Goal: Task Accomplishment & Management: Use online tool/utility

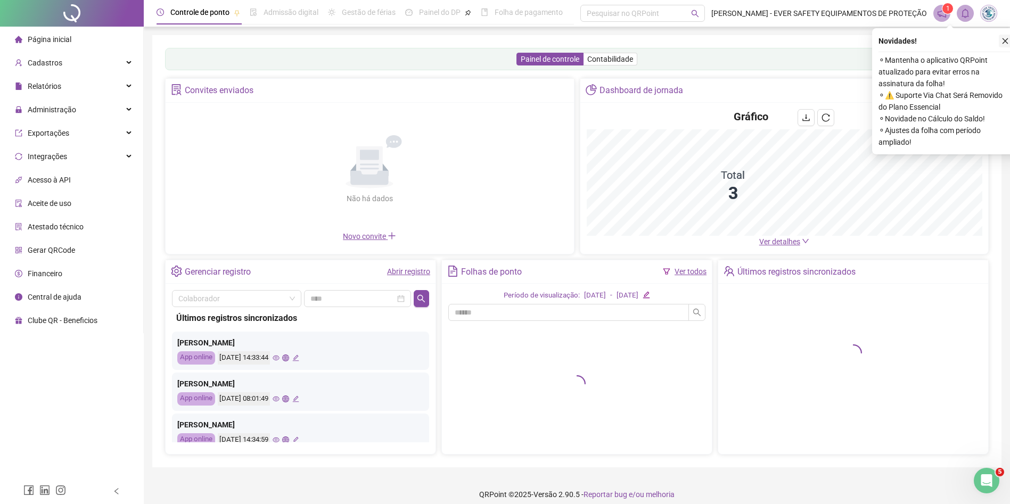
click at [1004, 42] on icon "close" at bounding box center [1005, 40] width 7 height 7
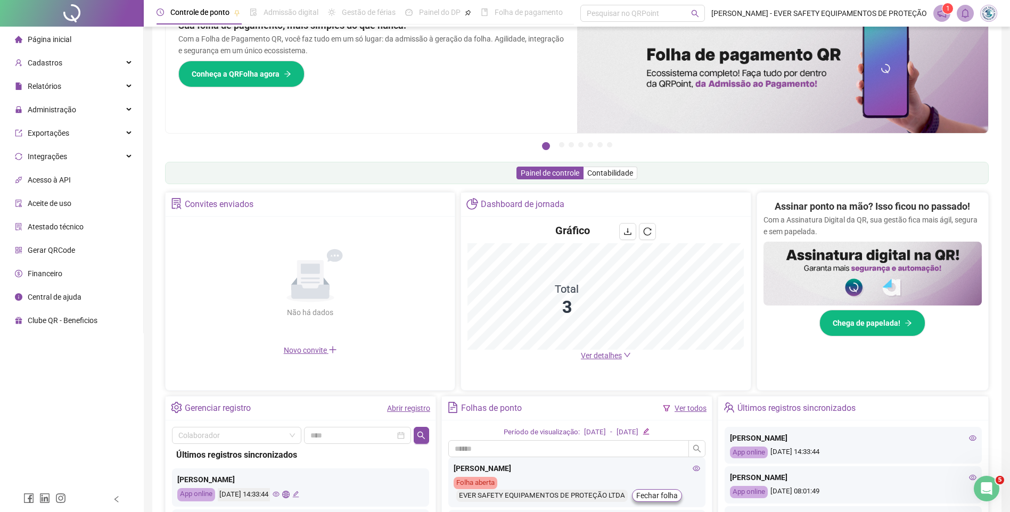
scroll to position [181, 0]
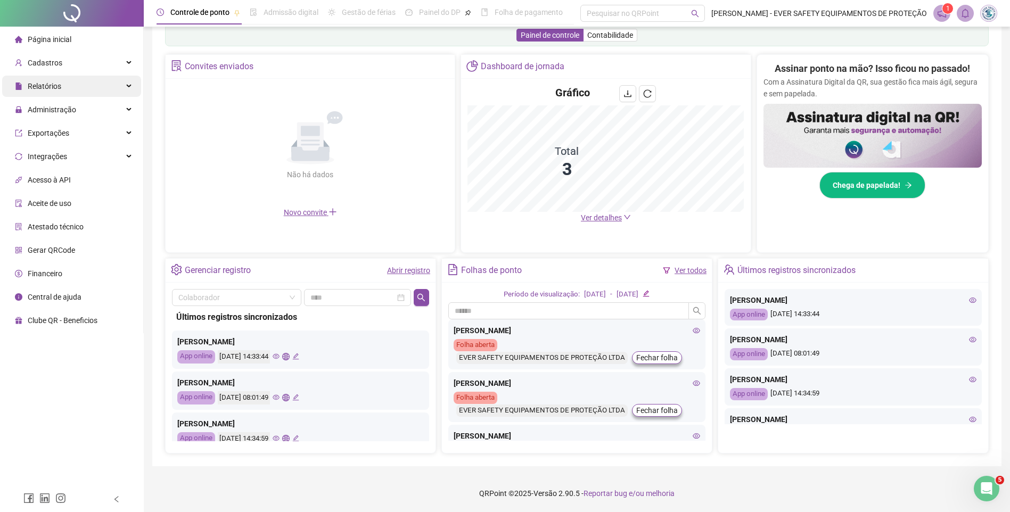
click at [113, 85] on div "Relatórios" at bounding box center [71, 86] width 139 height 21
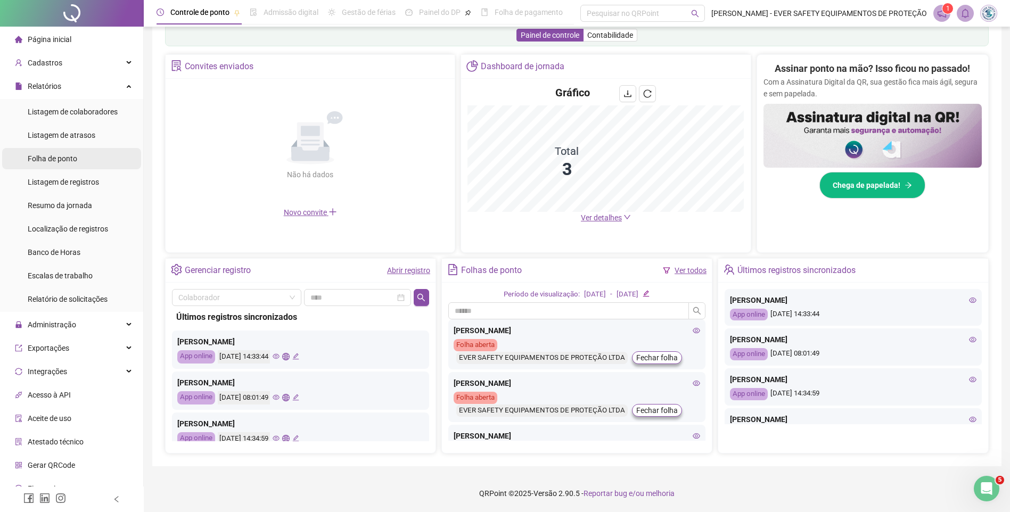
click at [72, 158] on span "Folha de ponto" at bounding box center [53, 158] width 50 height 9
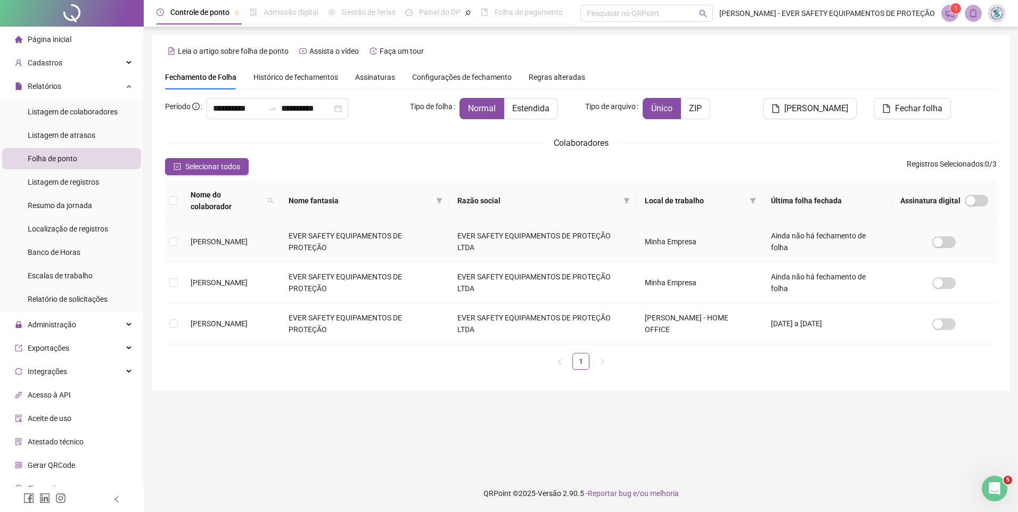
click at [350, 229] on td "EVER SAFETY EQUIPAMENTOS DE PROTEÇÃO" at bounding box center [364, 242] width 169 height 41
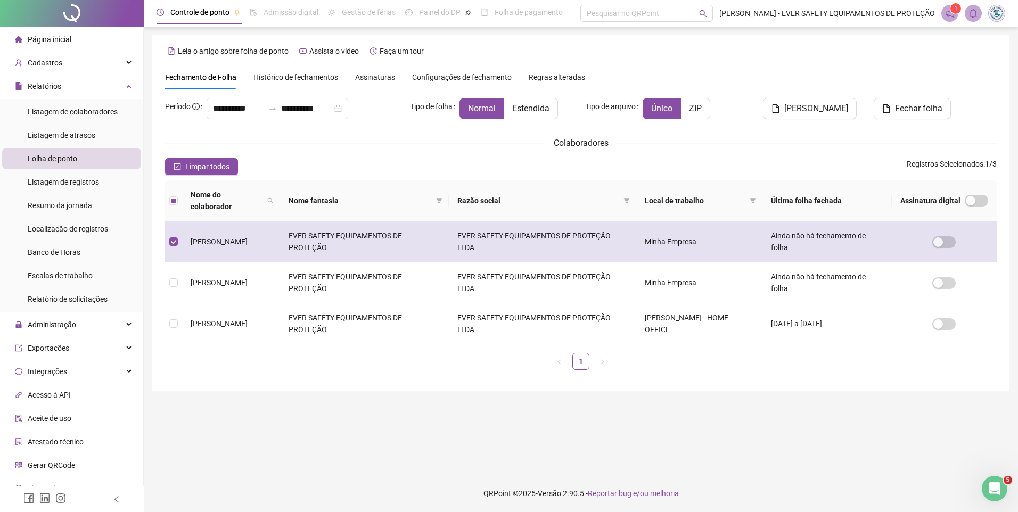
click at [809, 235] on td "Ainda não há fechamento de folha" at bounding box center [827, 242] width 129 height 41
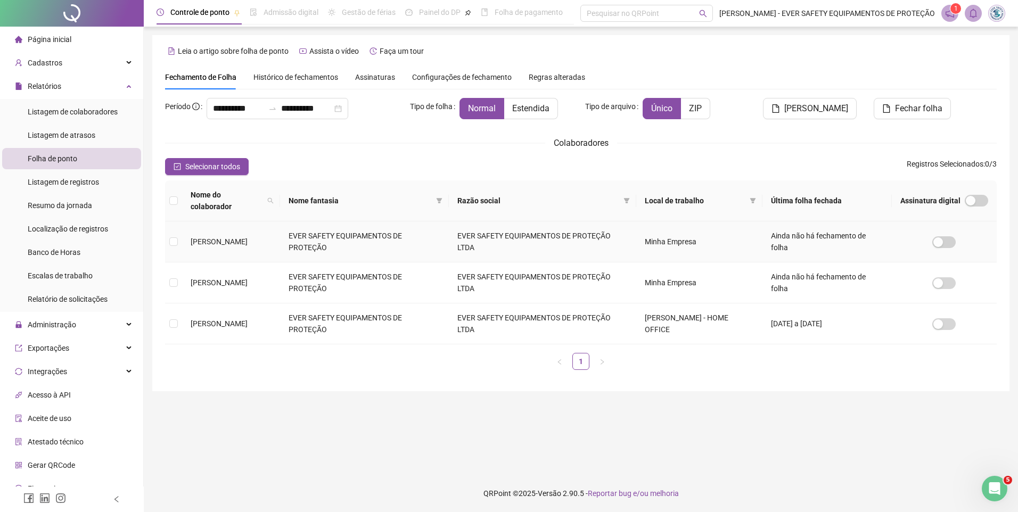
click at [661, 227] on td "Minha Empresa" at bounding box center [699, 242] width 126 height 41
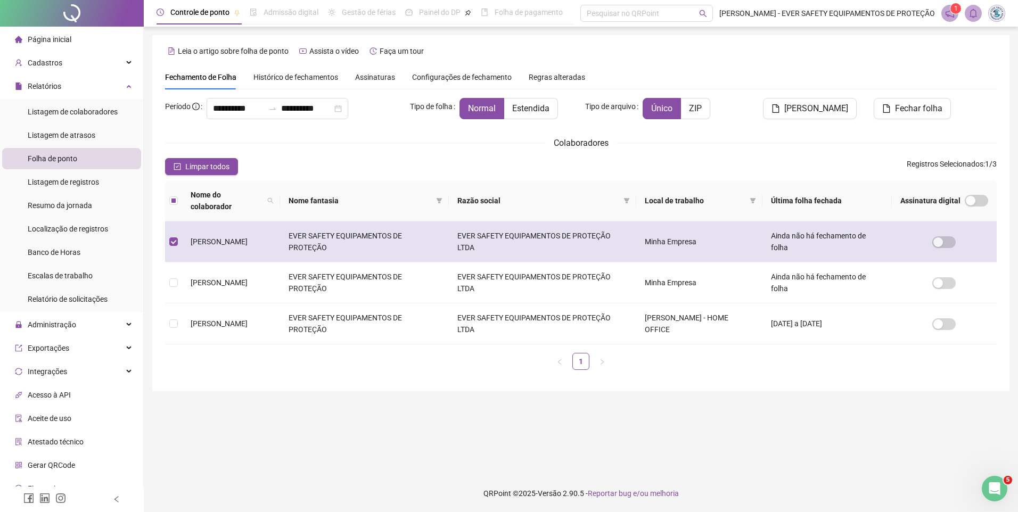
click at [535, 227] on td "EVER SAFETY EQUIPAMENTOS DE PROTEÇÃO LTDA" at bounding box center [542, 242] width 187 height 41
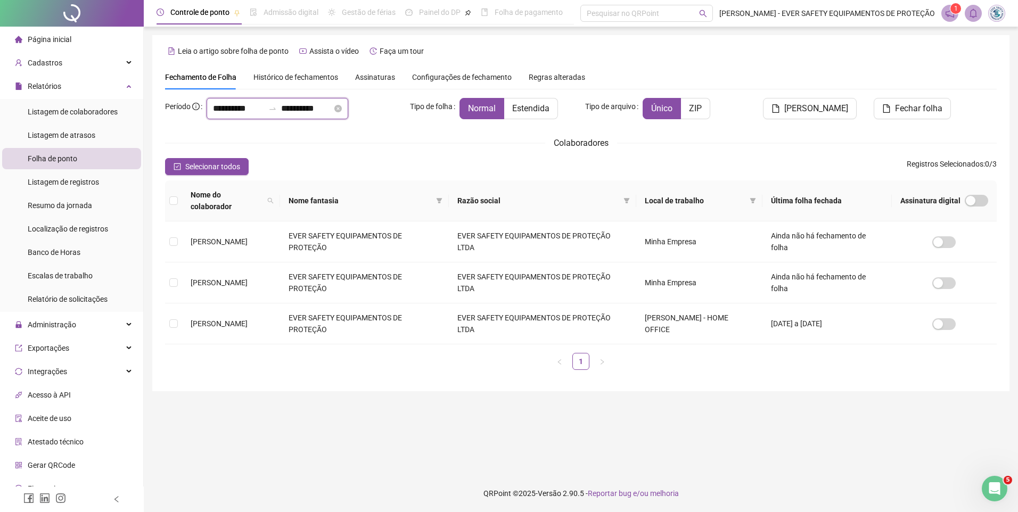
click at [232, 112] on input "**********" at bounding box center [238, 108] width 51 height 13
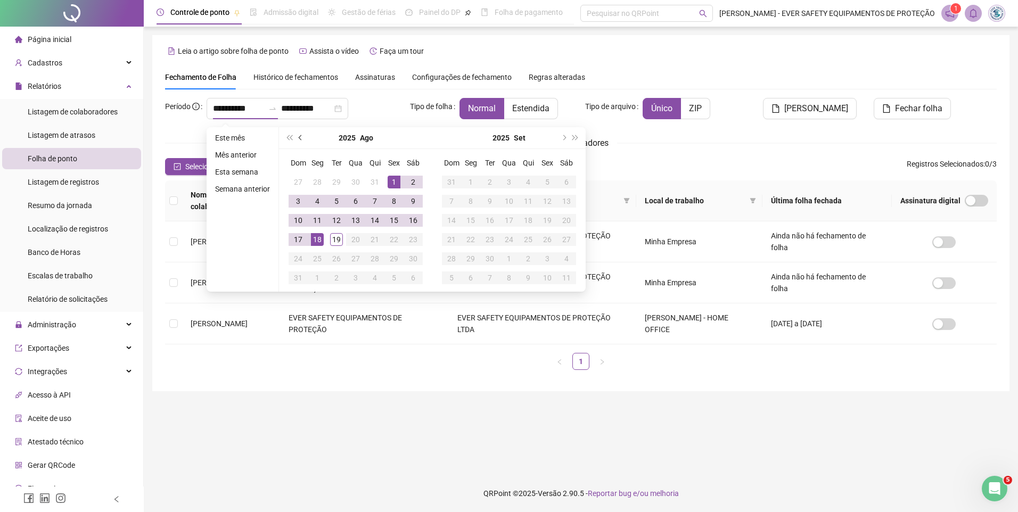
click at [297, 141] on button "prev-year" at bounding box center [301, 137] width 12 height 21
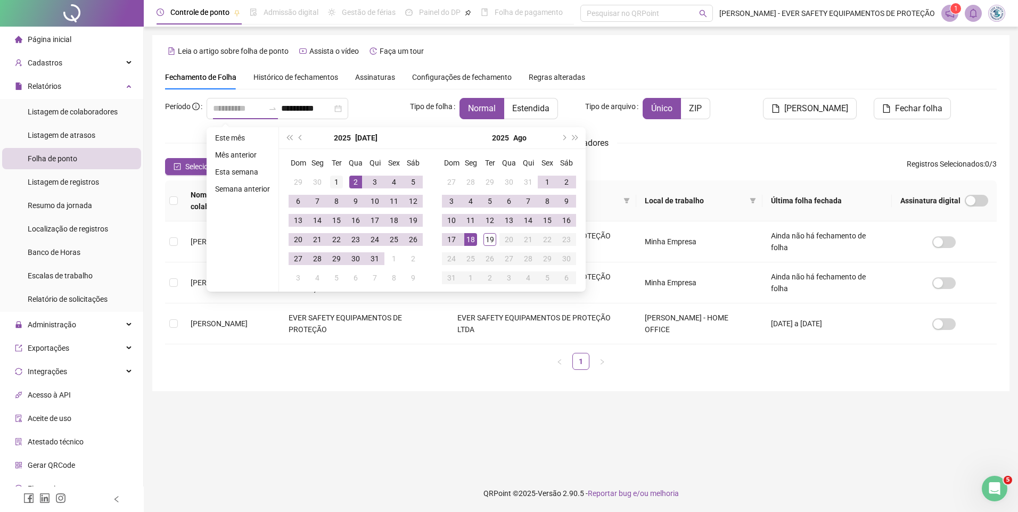
type input "**********"
click at [336, 183] on div "1" at bounding box center [336, 182] width 13 height 13
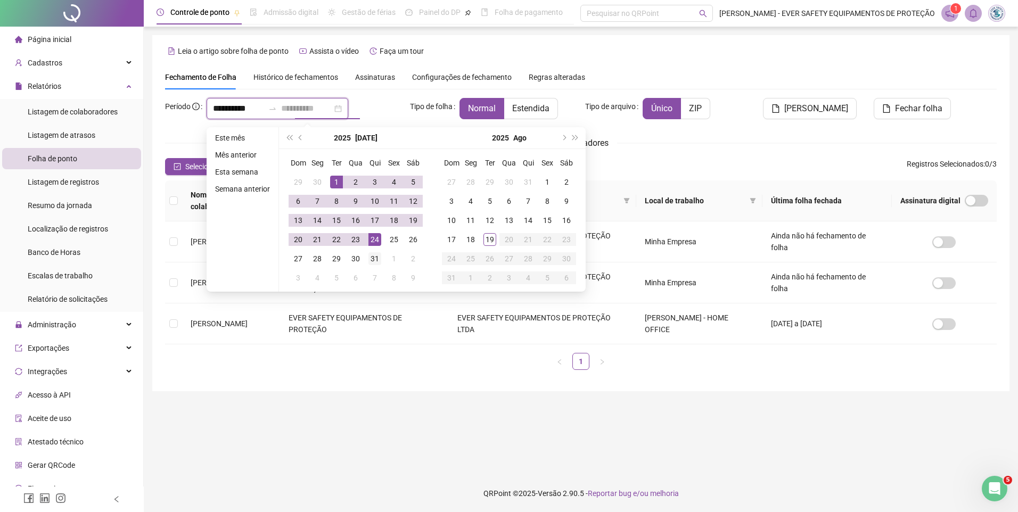
type input "**********"
click at [376, 257] on div "31" at bounding box center [374, 258] width 13 height 13
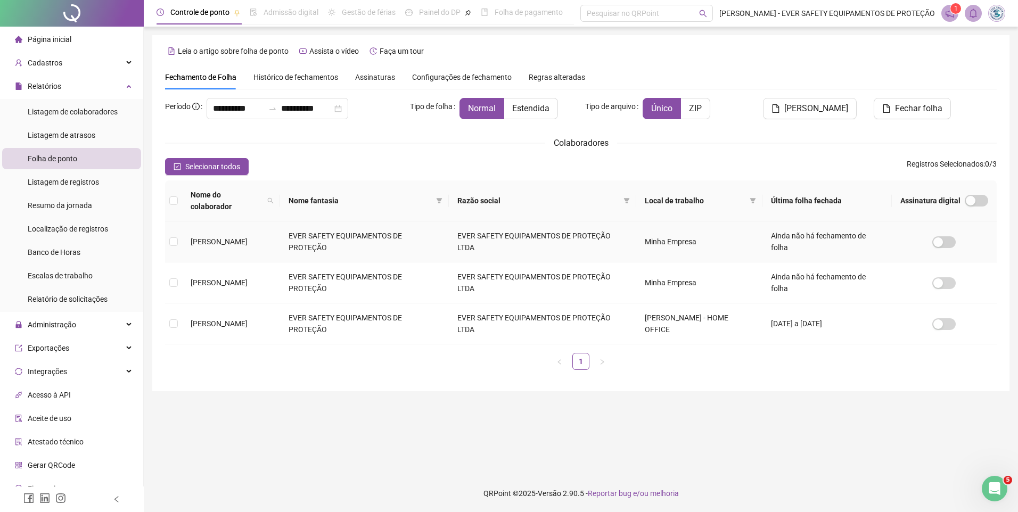
click at [244, 237] on span "[PERSON_NAME]" at bounding box center [219, 241] width 57 height 9
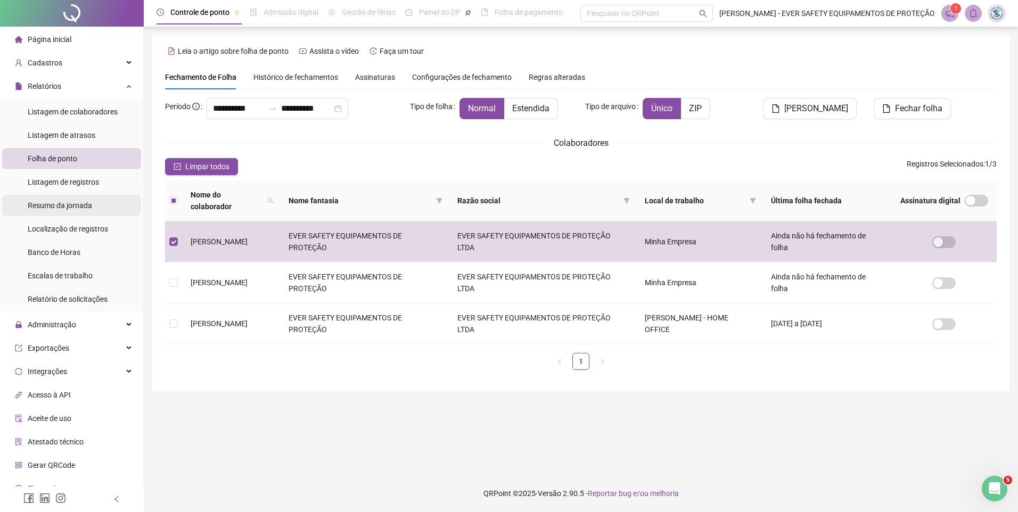
click at [62, 205] on span "Resumo da jornada" at bounding box center [60, 205] width 64 height 9
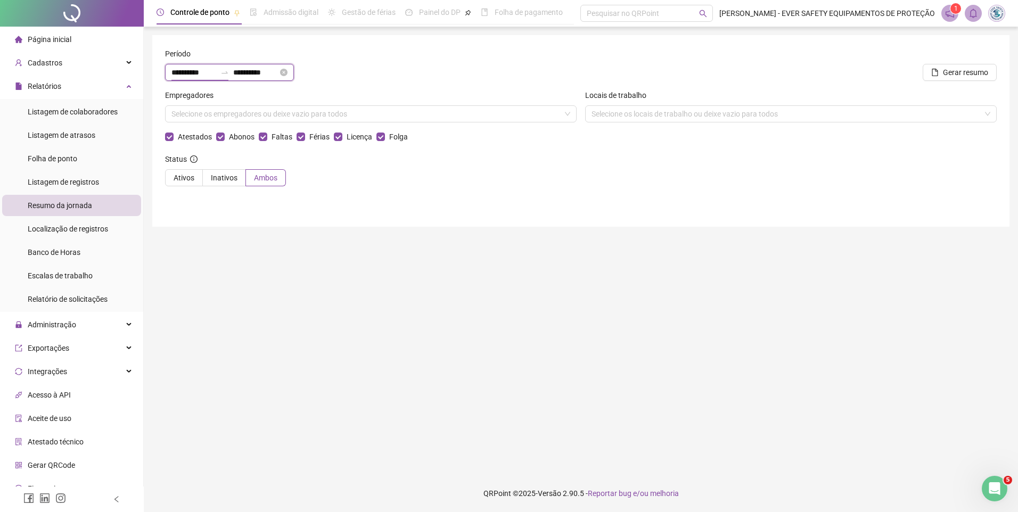
click at [202, 75] on input "**********" at bounding box center [193, 73] width 45 height 12
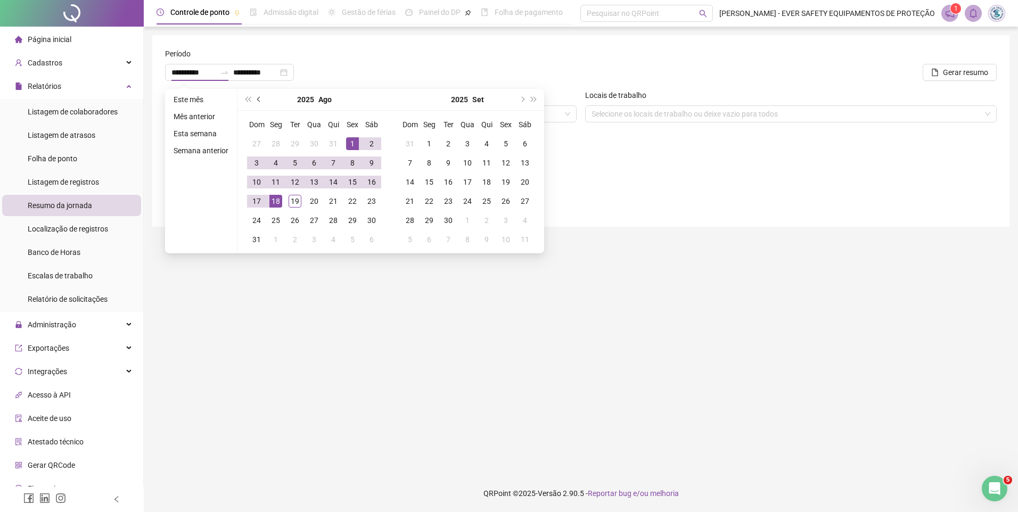
click at [255, 102] on button "prev-year" at bounding box center [259, 99] width 12 height 21
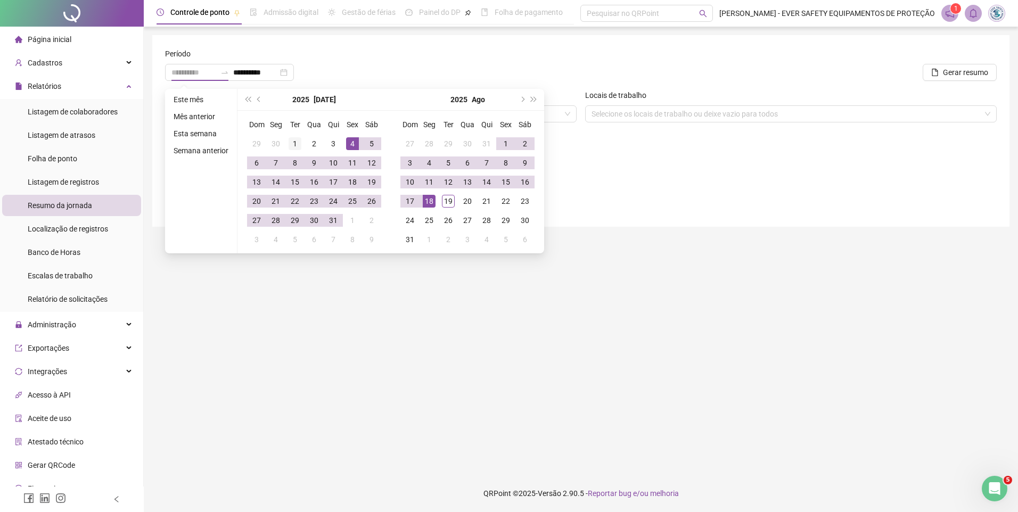
type input "**********"
click at [289, 144] on div "1" at bounding box center [295, 143] width 13 height 13
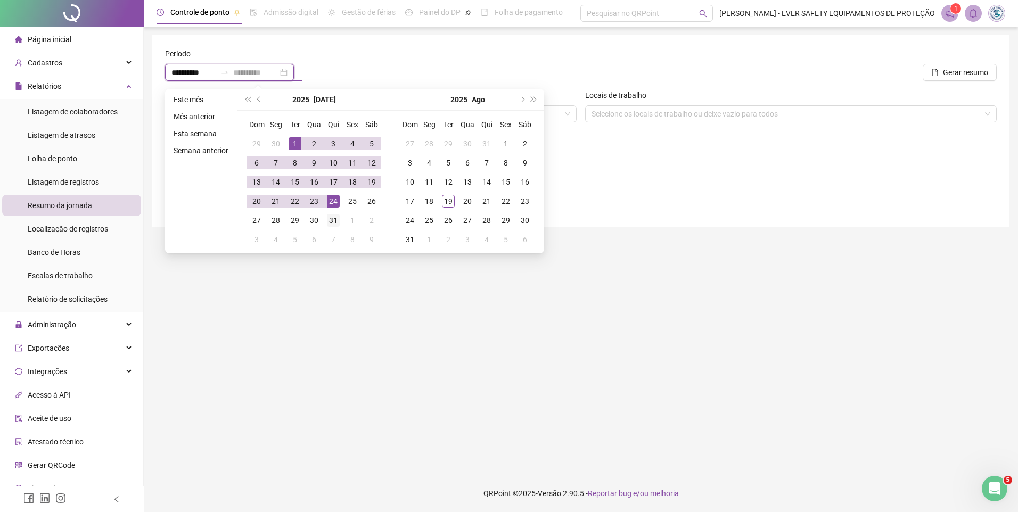
type input "**********"
click at [340, 223] on td "31" at bounding box center [333, 220] width 19 height 19
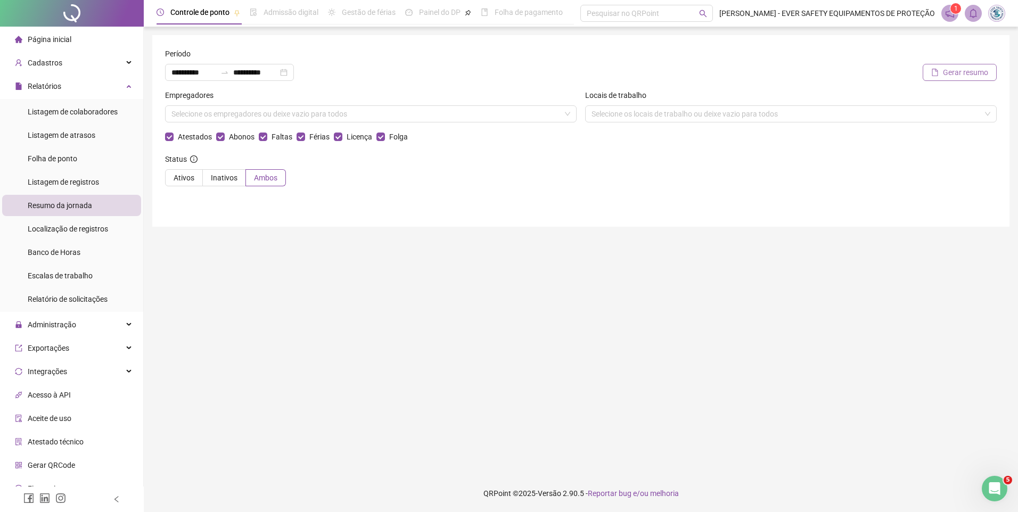
click at [943, 75] on button "Gerar resumo" at bounding box center [960, 72] width 74 height 17
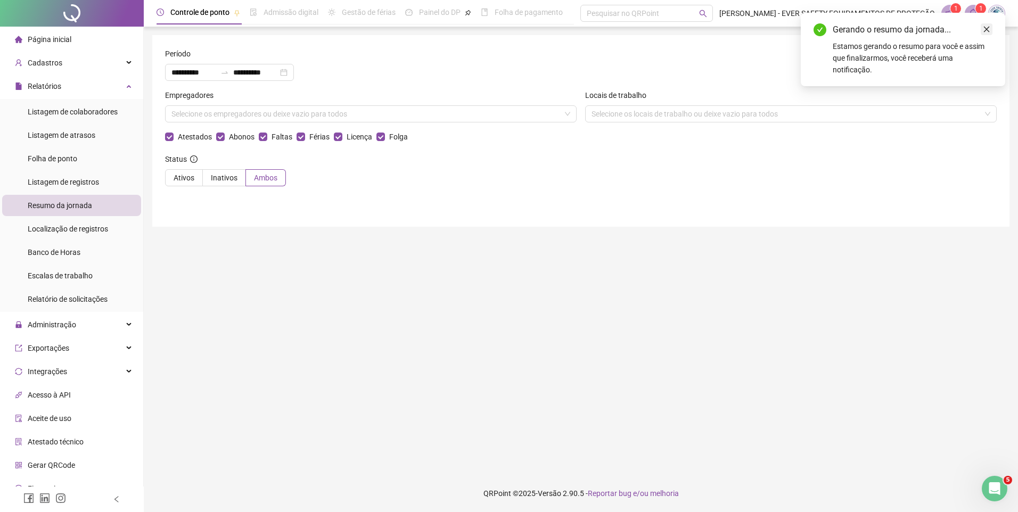
click at [989, 26] on icon "close" at bounding box center [986, 29] width 7 height 7
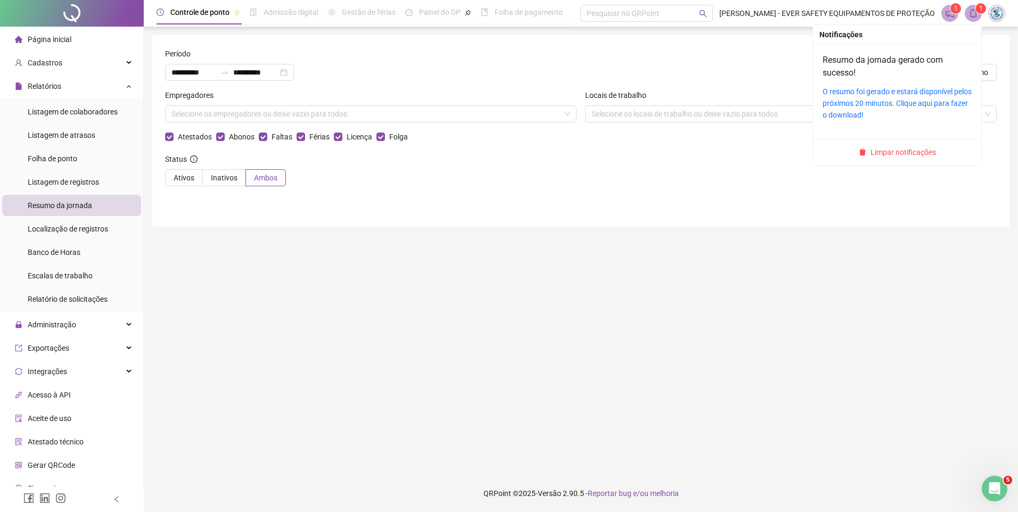
click at [895, 70] on h4 "Resumo da jornada gerado com sucesso!" at bounding box center [897, 67] width 149 height 26
click at [860, 88] on link "O resumo foi gerado e estará disponível pelos próximos 20 minutos. Clique aqui …" at bounding box center [897, 103] width 149 height 32
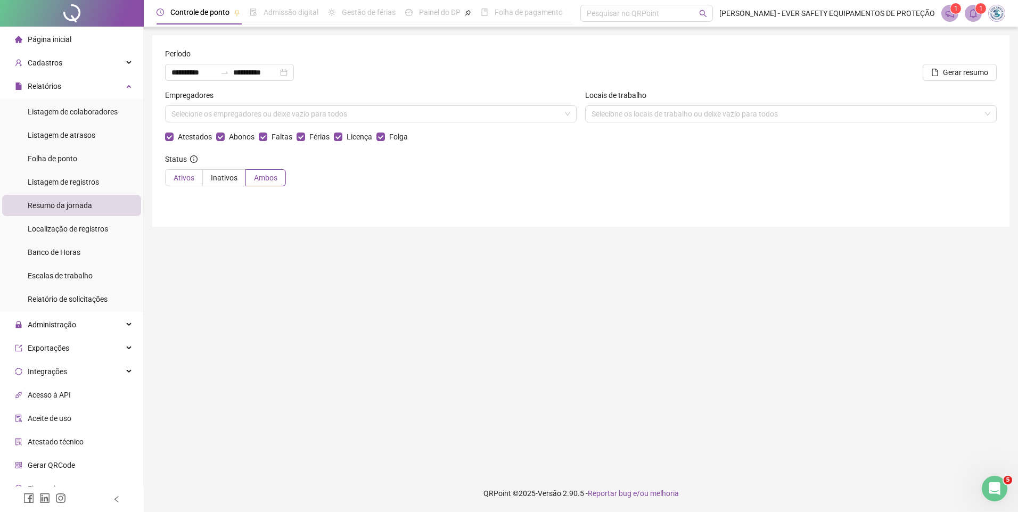
click at [187, 179] on span "Ativos" at bounding box center [184, 178] width 21 height 9
click at [958, 70] on span "Gerar resumo" at bounding box center [965, 73] width 45 height 12
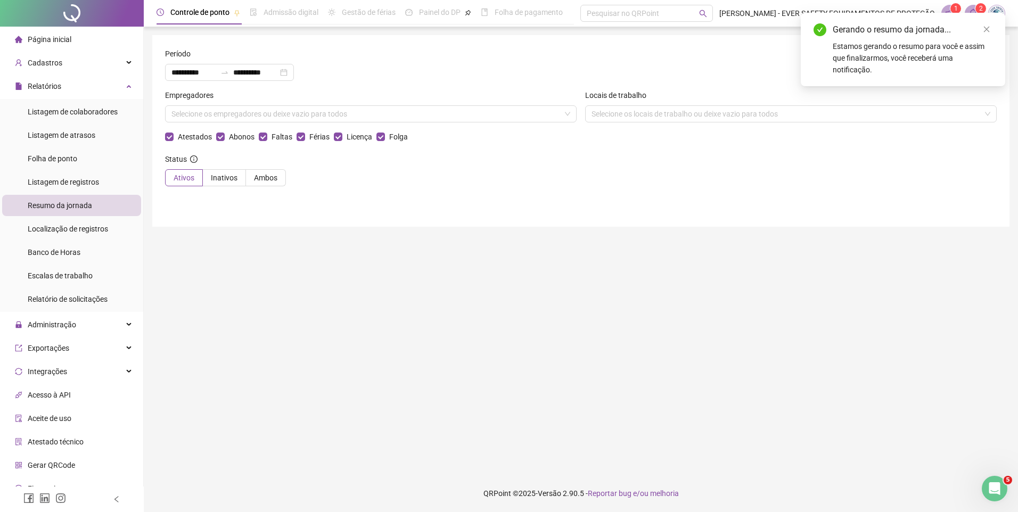
click at [978, 12] on sup "2" at bounding box center [981, 8] width 11 height 11
click at [982, 29] on link "Close" at bounding box center [987, 29] width 12 height 12
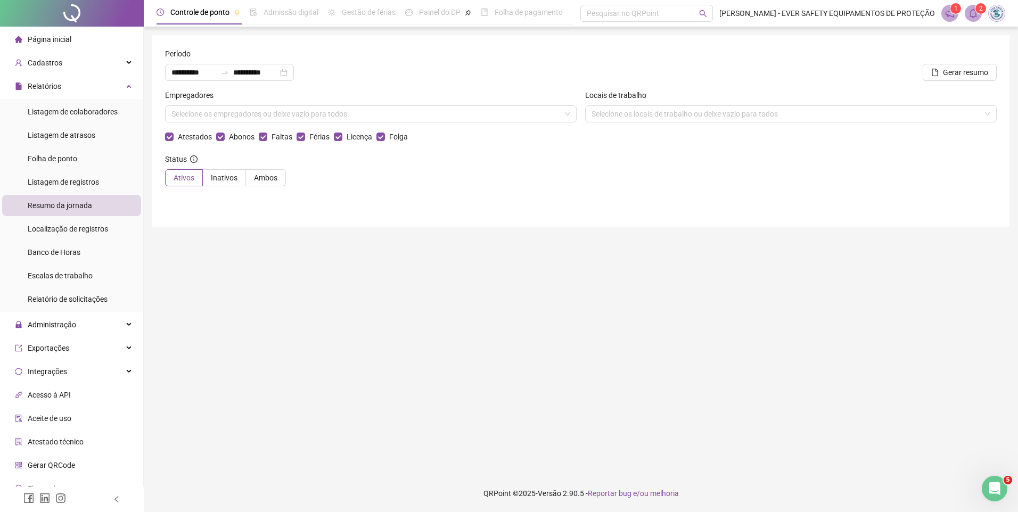
click at [977, 14] on icon "bell" at bounding box center [974, 14] width 10 height 10
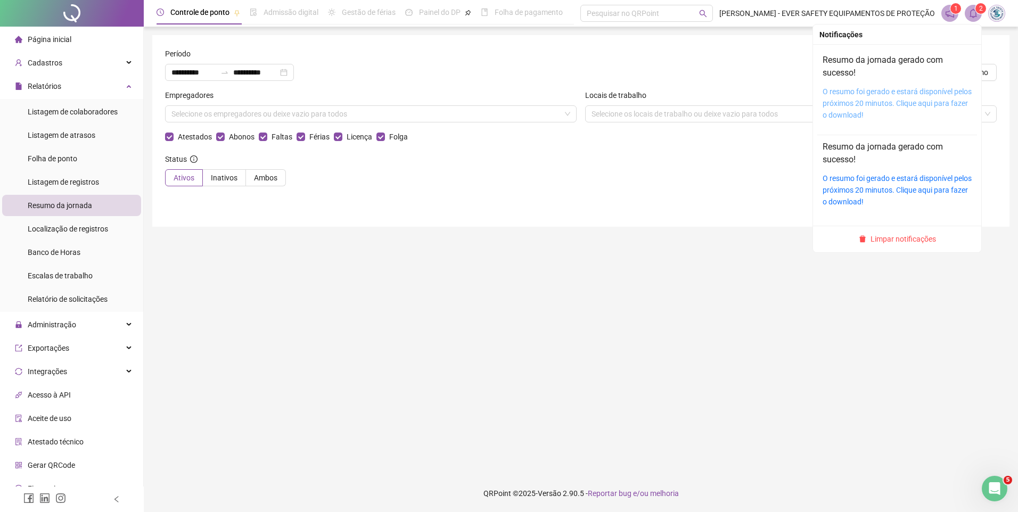
click at [903, 95] on link "O resumo foi gerado e estará disponível pelos próximos 20 minutos. Clique aqui …" at bounding box center [897, 103] width 149 height 32
click at [970, 13] on icon "bell" at bounding box center [974, 14] width 10 height 10
click at [857, 179] on link "O resumo foi gerado e estará disponível pelos próximos 20 minutos. Clique aqui …" at bounding box center [897, 190] width 149 height 32
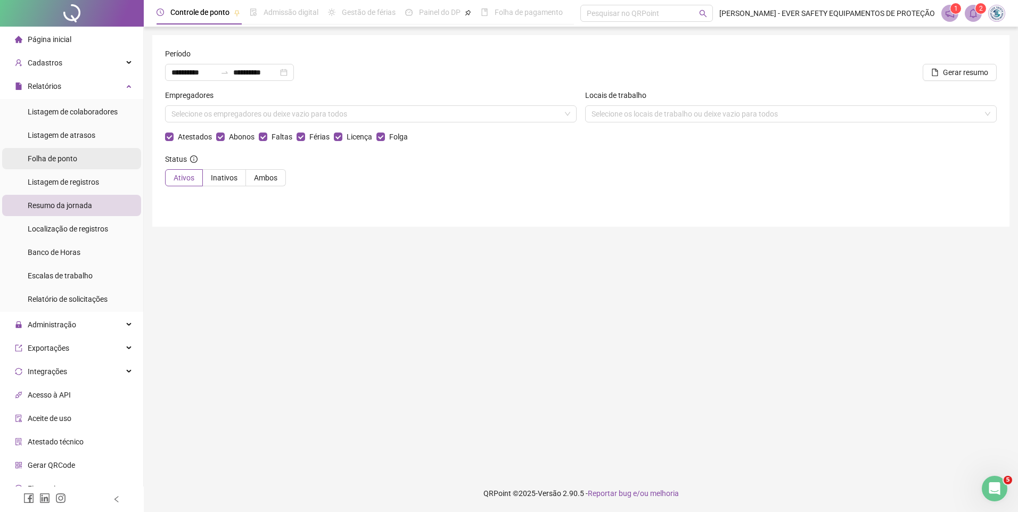
click at [54, 160] on span "Folha de ponto" at bounding box center [53, 158] width 50 height 9
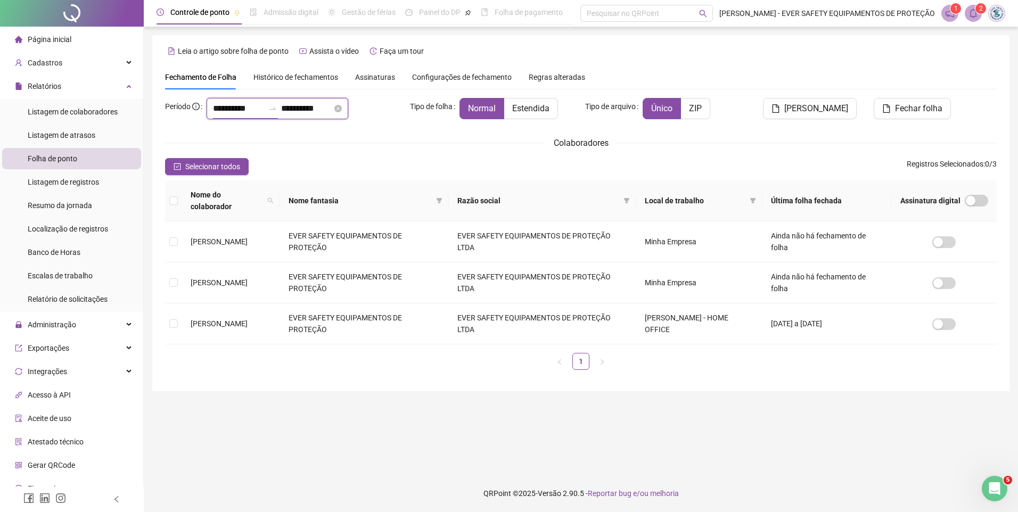
click at [240, 110] on input "**********" at bounding box center [238, 108] width 51 height 13
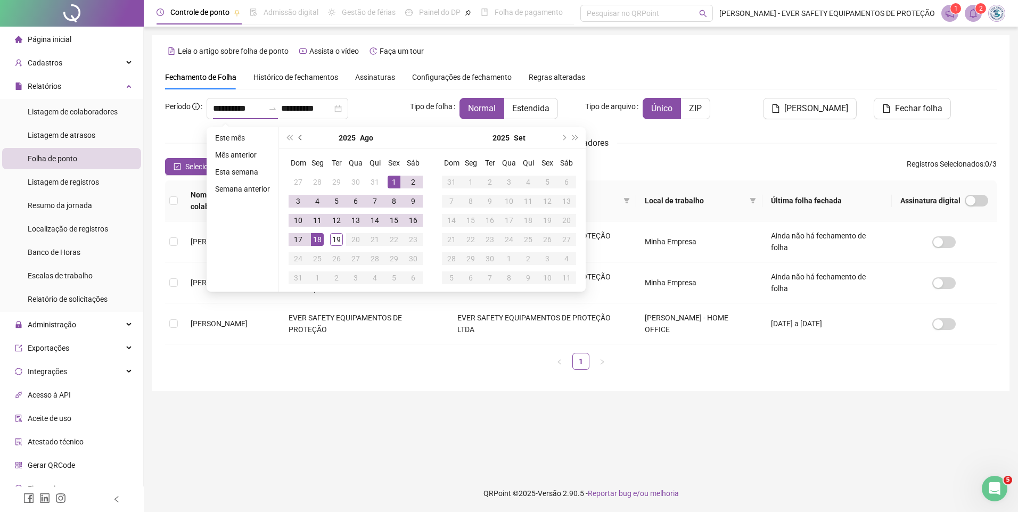
click at [299, 141] on button "prev-year" at bounding box center [301, 137] width 12 height 21
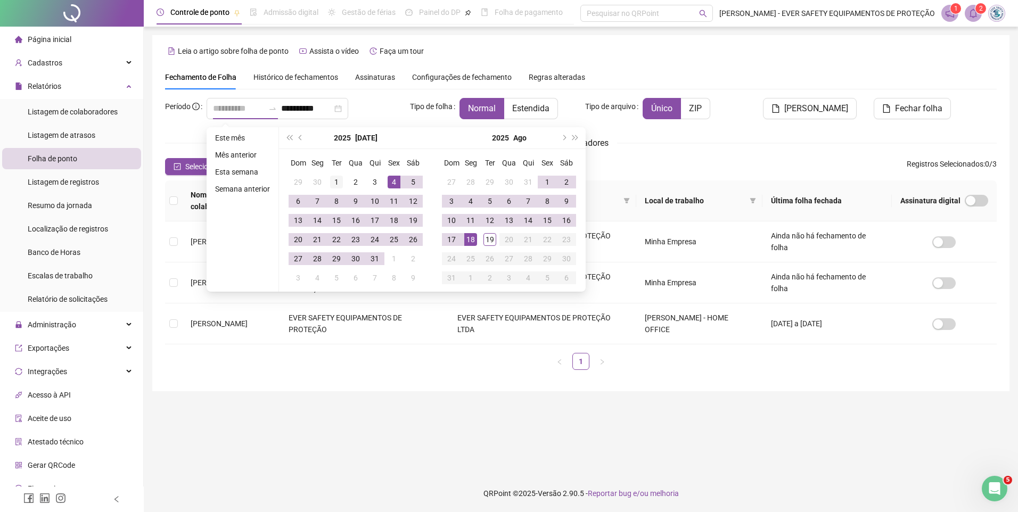
type input "**********"
click at [333, 179] on div "1" at bounding box center [336, 182] width 13 height 13
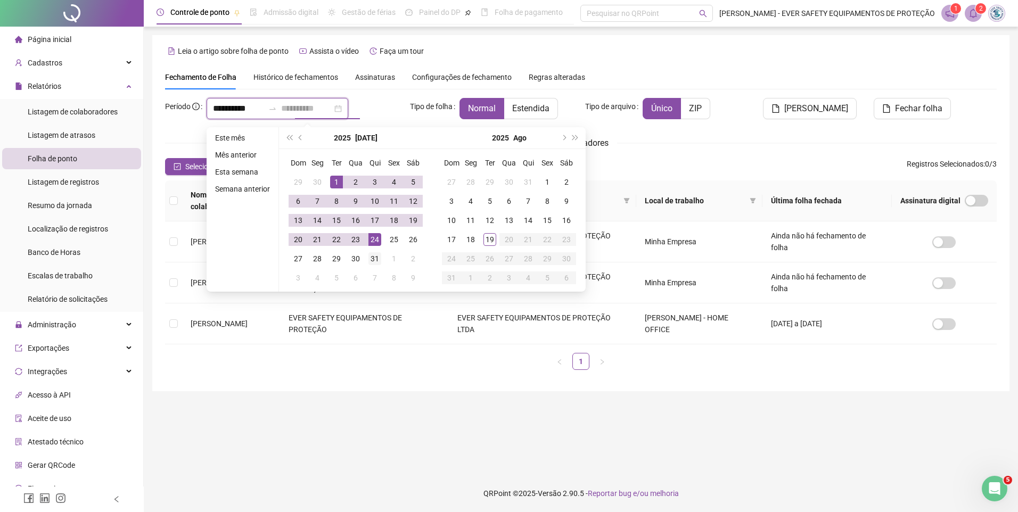
type input "**********"
click at [375, 254] on div "31" at bounding box center [374, 258] width 13 height 13
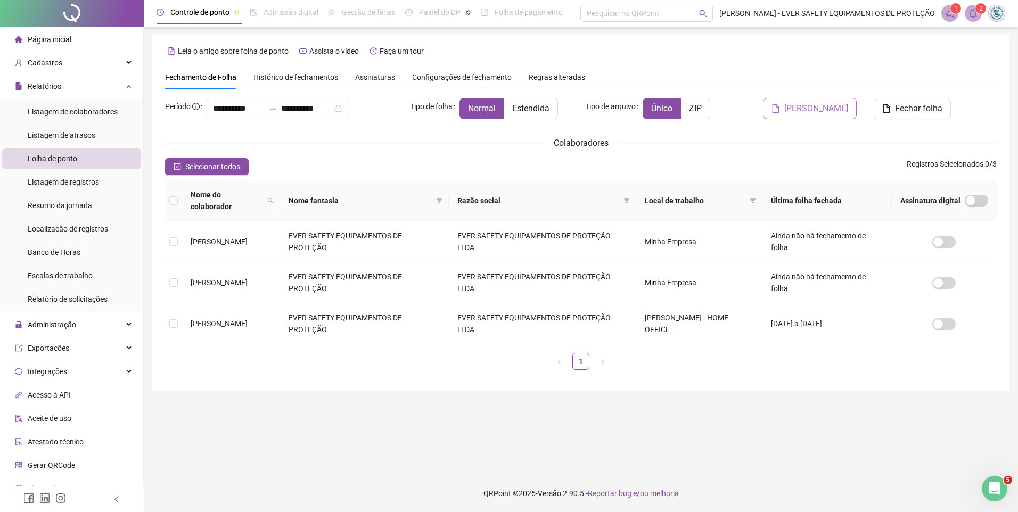
click at [838, 107] on span "[PERSON_NAME]" at bounding box center [816, 108] width 64 height 13
click at [190, 233] on td "[PERSON_NAME]" at bounding box center [231, 242] width 98 height 41
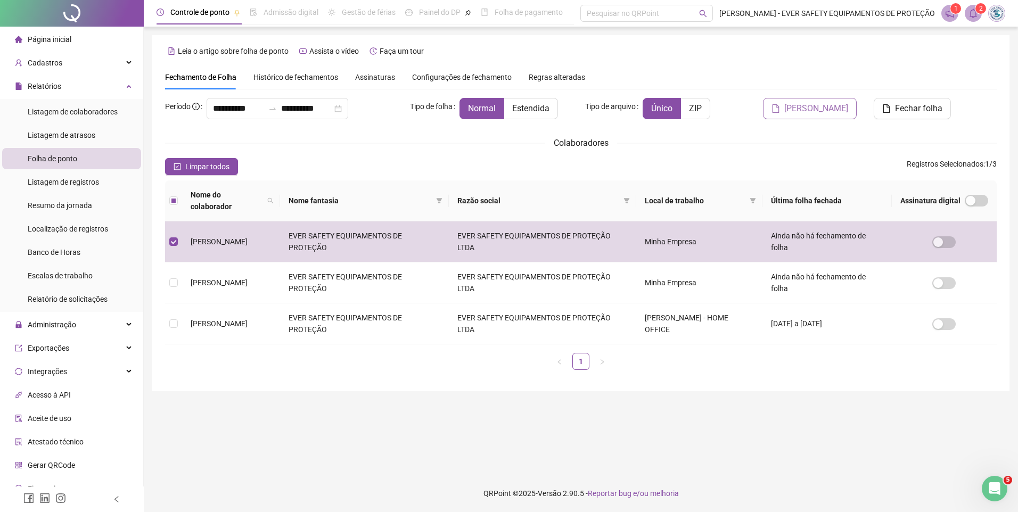
click at [816, 109] on span "[PERSON_NAME]" at bounding box center [816, 108] width 64 height 13
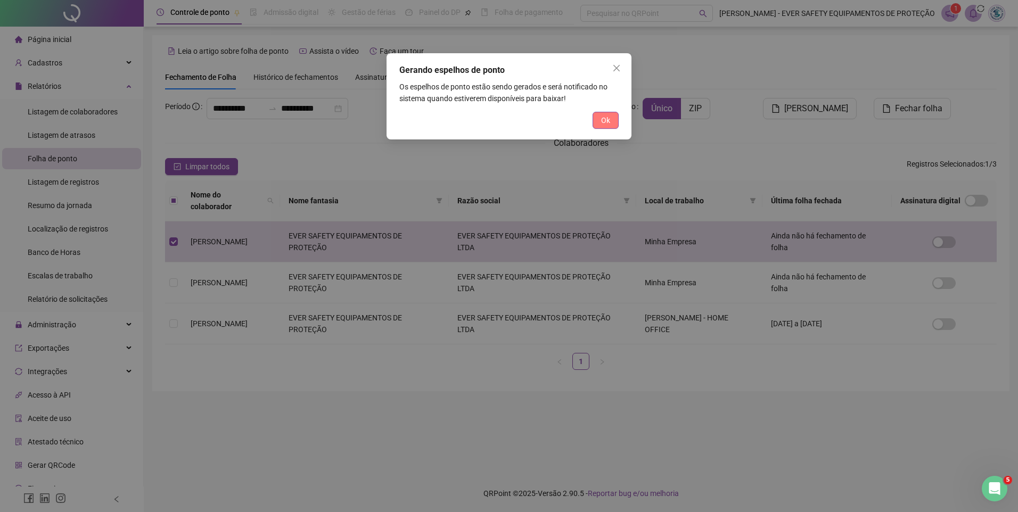
click at [603, 114] on span "Ok" at bounding box center [605, 120] width 9 height 12
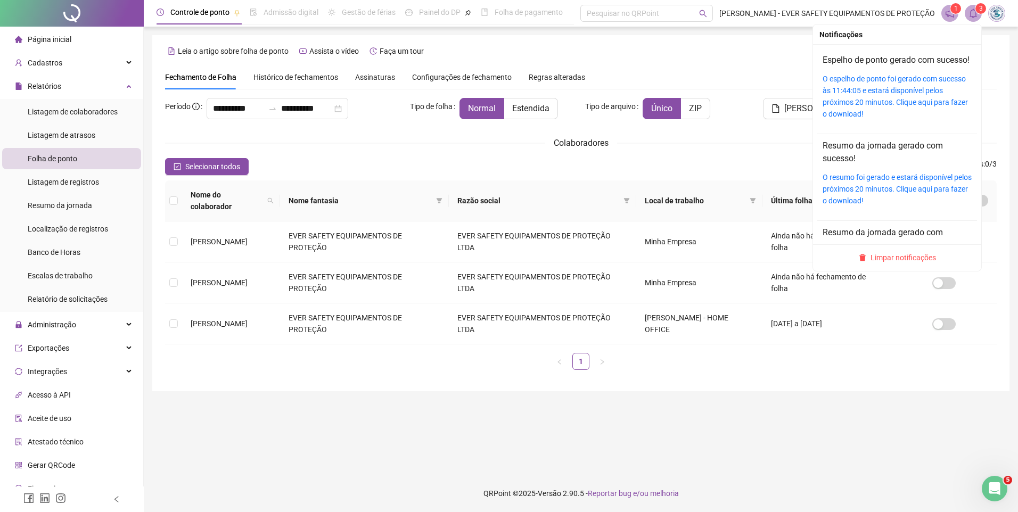
click at [979, 11] on span "3" at bounding box center [981, 8] width 4 height 7
click at [873, 94] on link "O espelho de ponto foi gerado com sucesso às 11:44:05 e estará disponível pelos…" at bounding box center [895, 97] width 145 height 44
